Goal: Find specific page/section: Find specific page/section

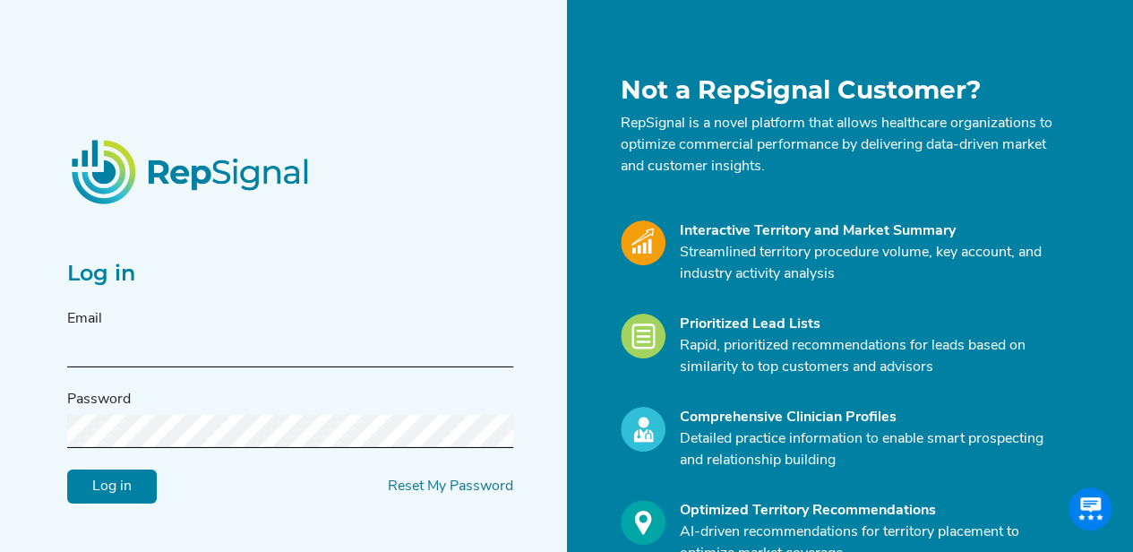
click at [299, 345] on input "text" at bounding box center [290, 350] width 446 height 33
type input "[PERSON_NAME][EMAIL_ADDRESS][PERSON_NAME][DOMAIN_NAME]"
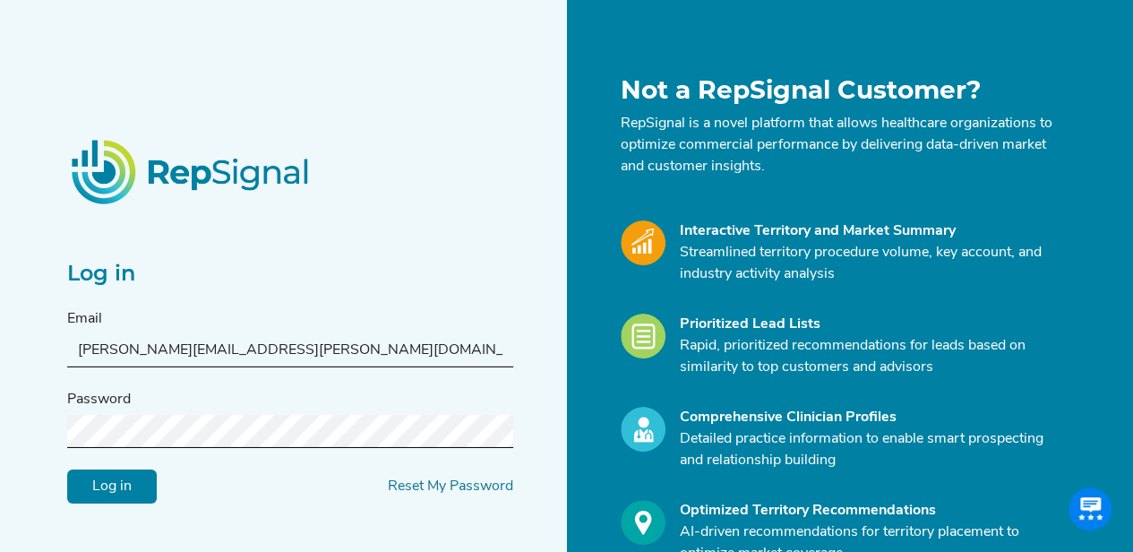
click at [67, 468] on input "Log in" at bounding box center [112, 485] width 90 height 34
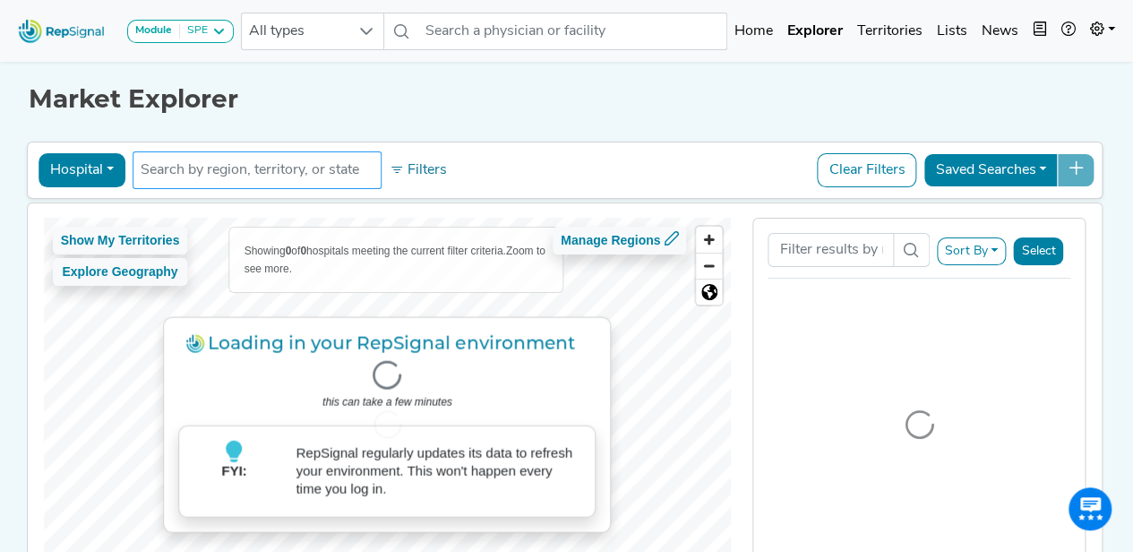
click at [291, 163] on input "text" at bounding box center [257, 169] width 233 height 21
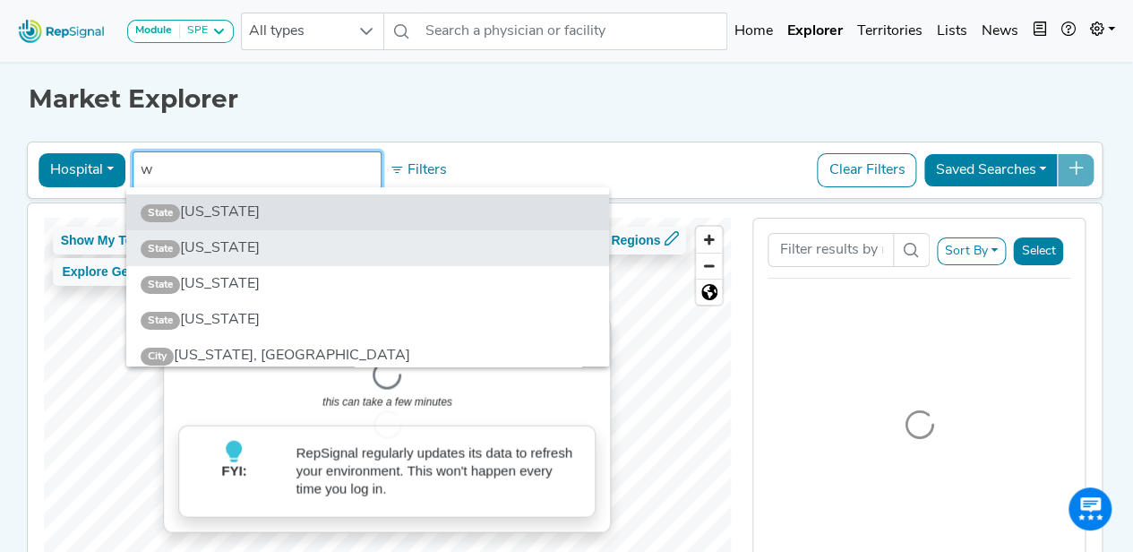
type input "w"
click at [251, 250] on li "State [US_STATE]" at bounding box center [367, 248] width 483 height 36
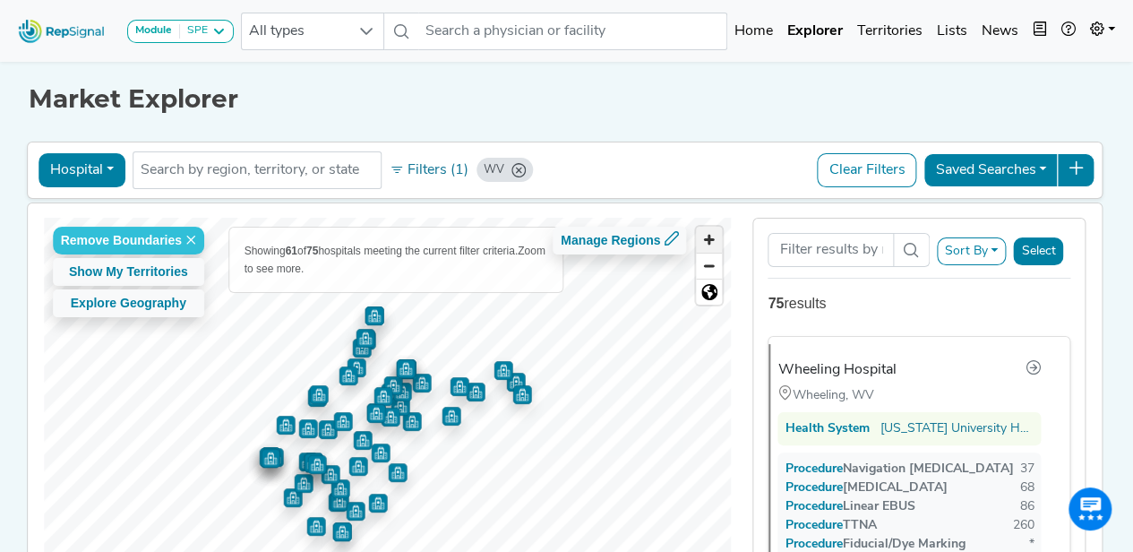
click at [715, 244] on span "Zoom in" at bounding box center [709, 240] width 26 height 26
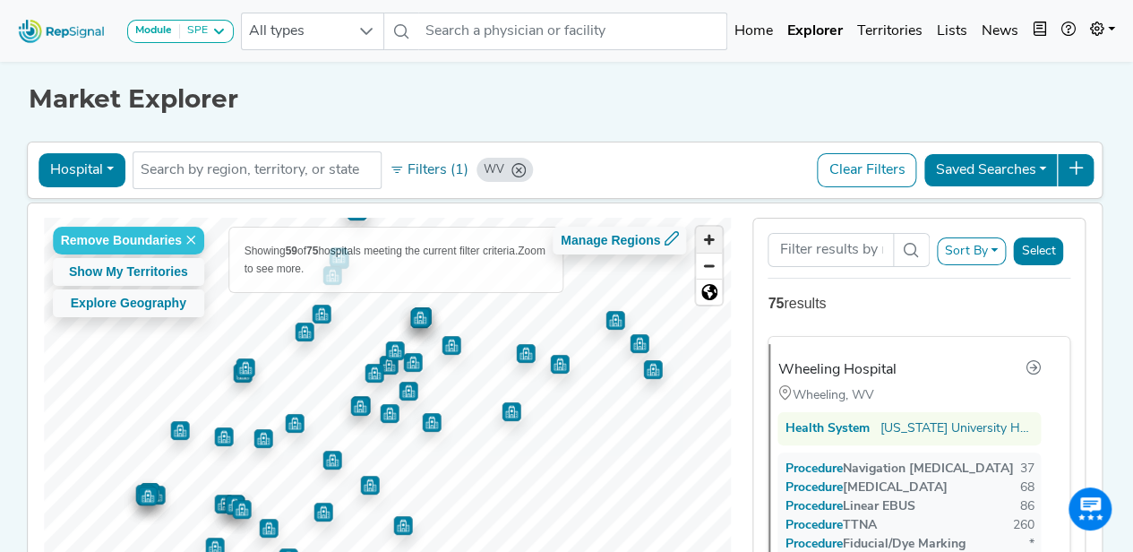
click at [715, 243] on span "Zoom in" at bounding box center [709, 240] width 26 height 26
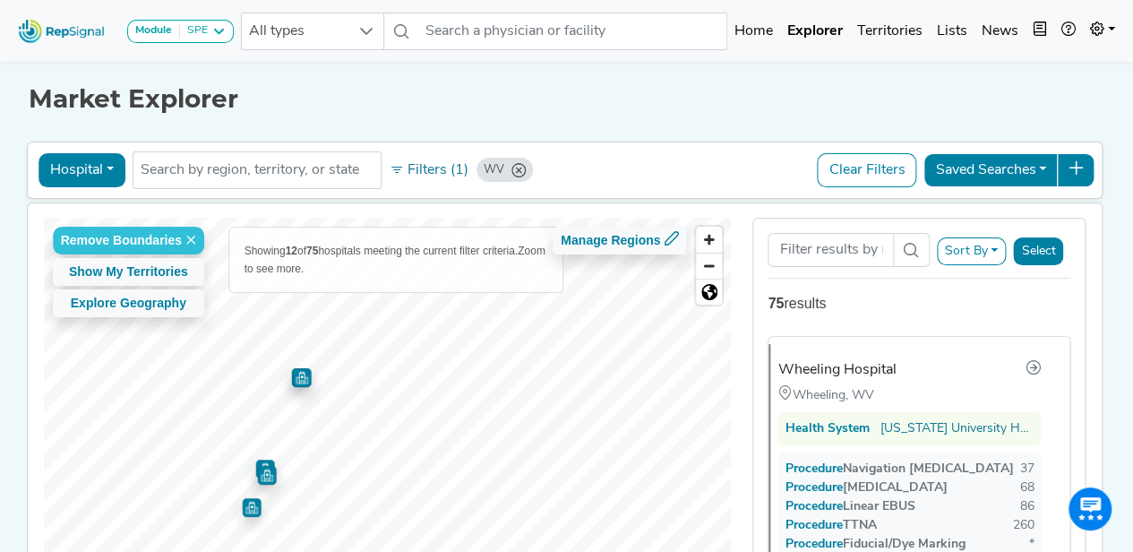
click at [298, 375] on img "Map marker" at bounding box center [301, 377] width 19 height 19
